Goal: Transaction & Acquisition: Download file/media

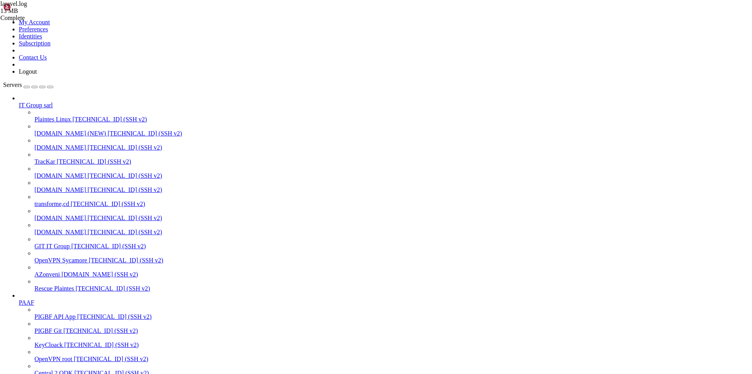
drag, startPoint x: 443, startPoint y: 110, endPoint x: 411, endPoint y: 134, distance: 39.7
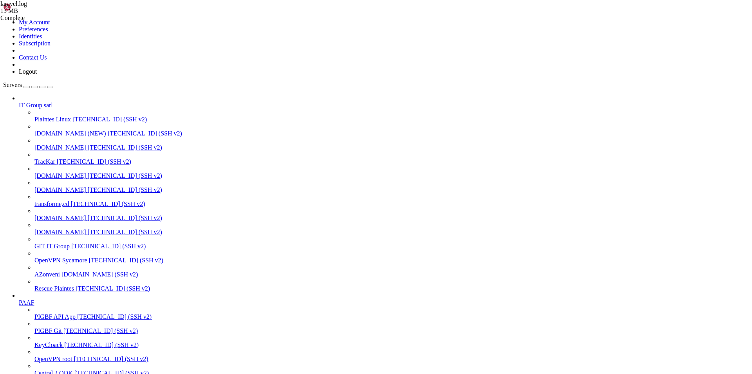
scroll to position [195, 0]
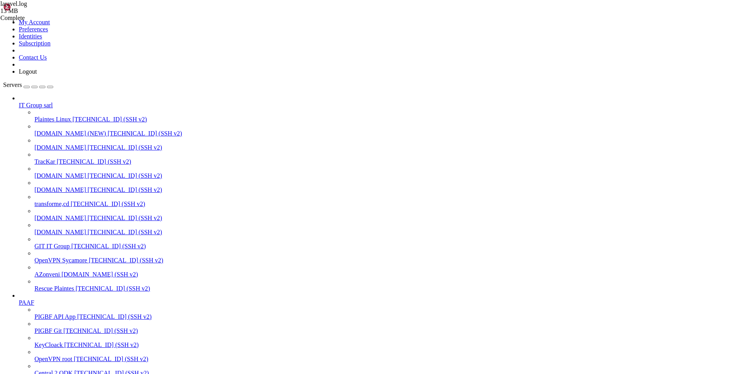
type input "/home/[PERSON_NAME]"
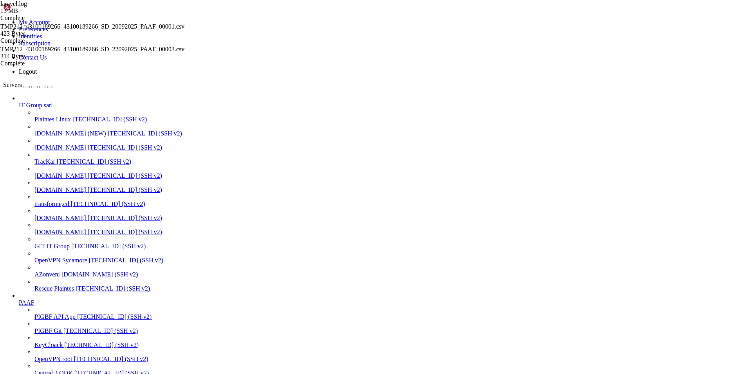
scroll to position [365, 0]
